Goal: Information Seeking & Learning: Learn about a topic

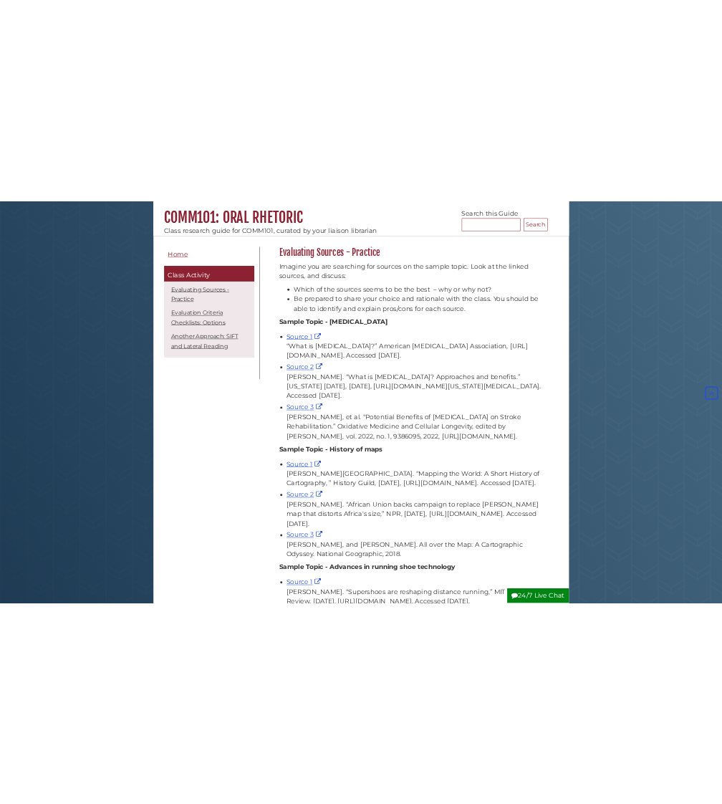
scroll to position [126, 0]
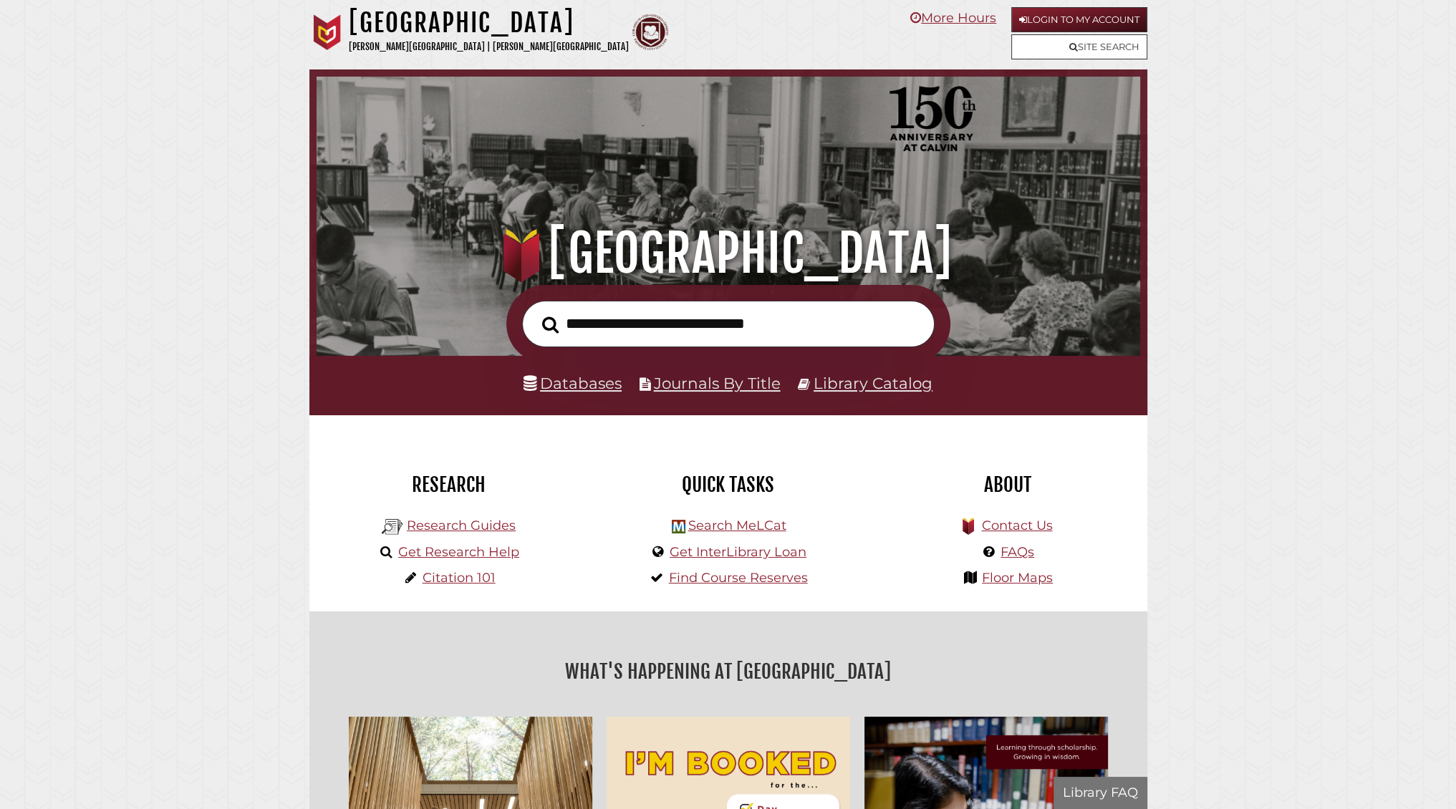
scroll to position [272, 816]
click at [656, 321] on input "text" at bounding box center [728, 324] width 413 height 47
type input "**********"
click at [535, 312] on button "Search" at bounding box center [550, 325] width 31 height 26
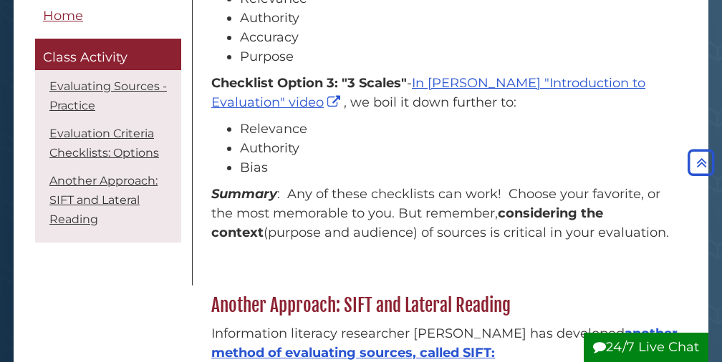
scroll to position [1449, 0]
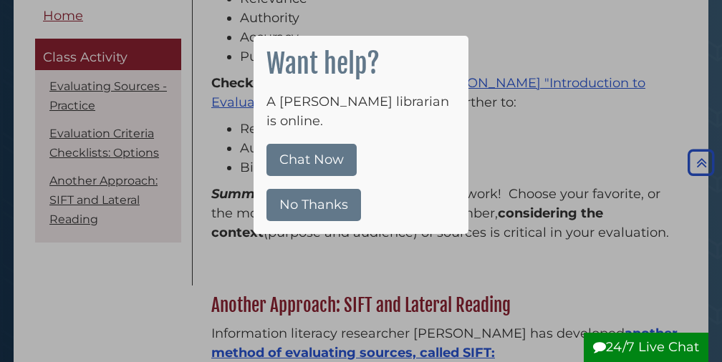
click at [337, 189] on button "No Thanks" at bounding box center [313, 205] width 95 height 32
